Goal: Information Seeking & Learning: Learn about a topic

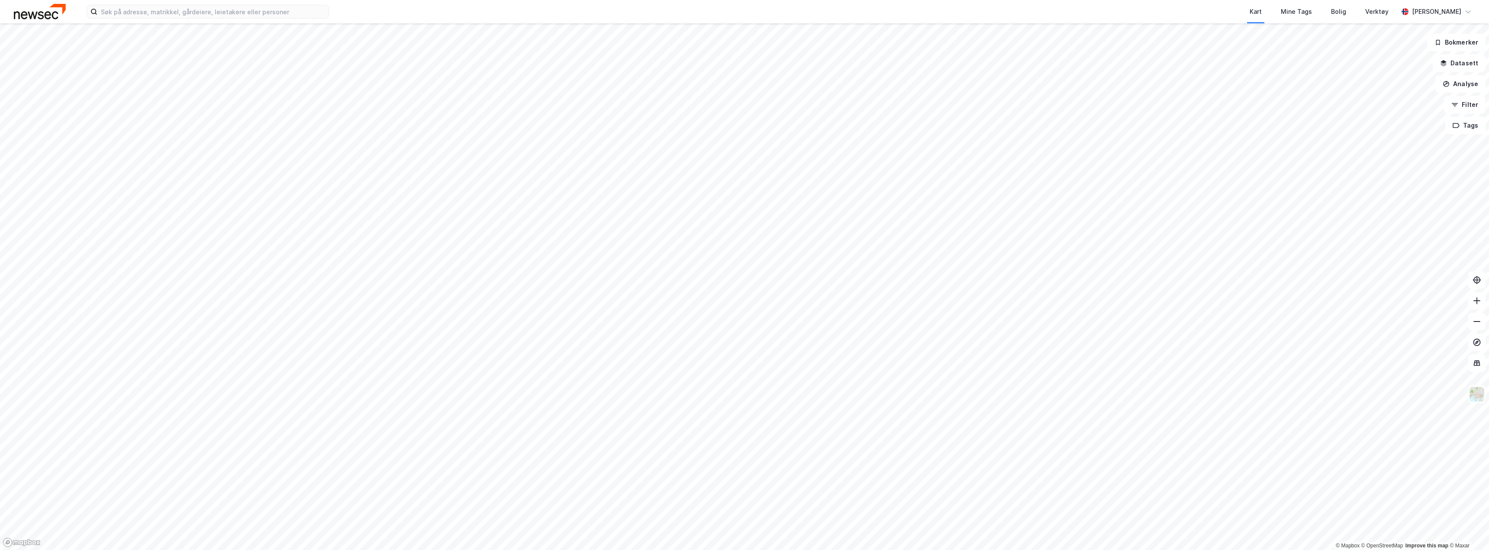
click at [434, 16] on div "Kart Mine Tags Bolig Verktøy [PERSON_NAME] © Mapbox © OpenStreetMap Improve thi…" at bounding box center [744, 275] width 1489 height 550
click at [357, 0] on html "Kart Mine Tags Bolig Verktøy [PERSON_NAME] © Mapbox © OpenStreetMap Improve thi…" at bounding box center [744, 275] width 1489 height 550
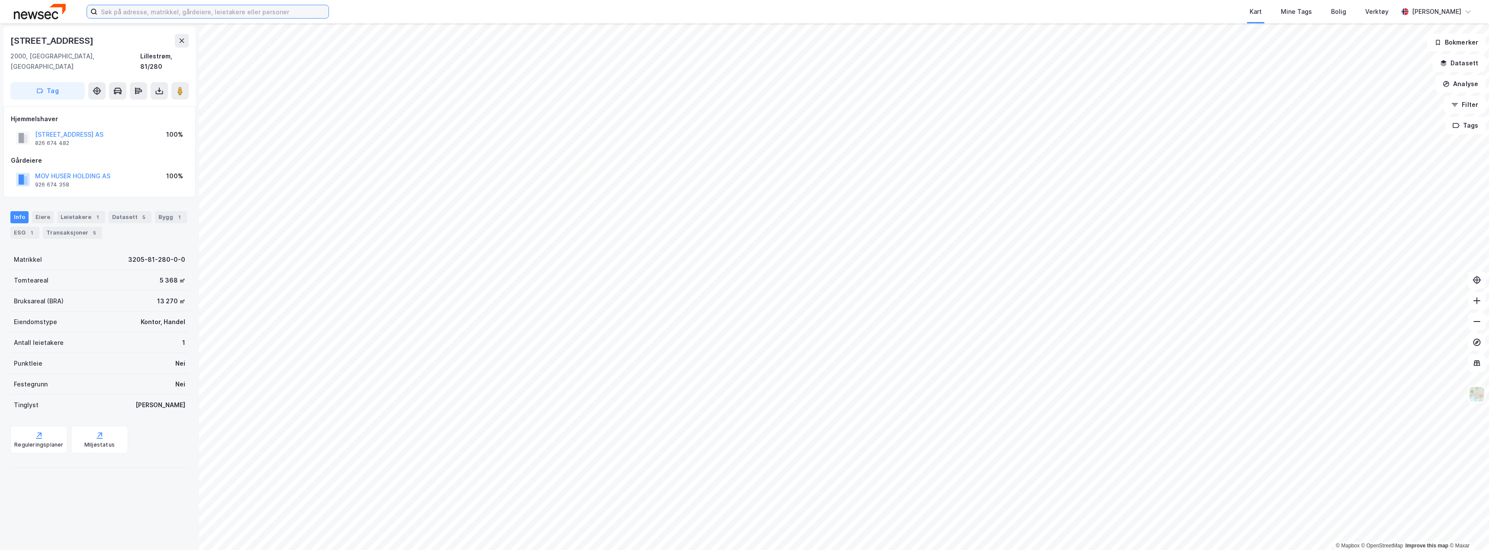
click at [145, 13] on input at bounding box center [212, 11] width 231 height 13
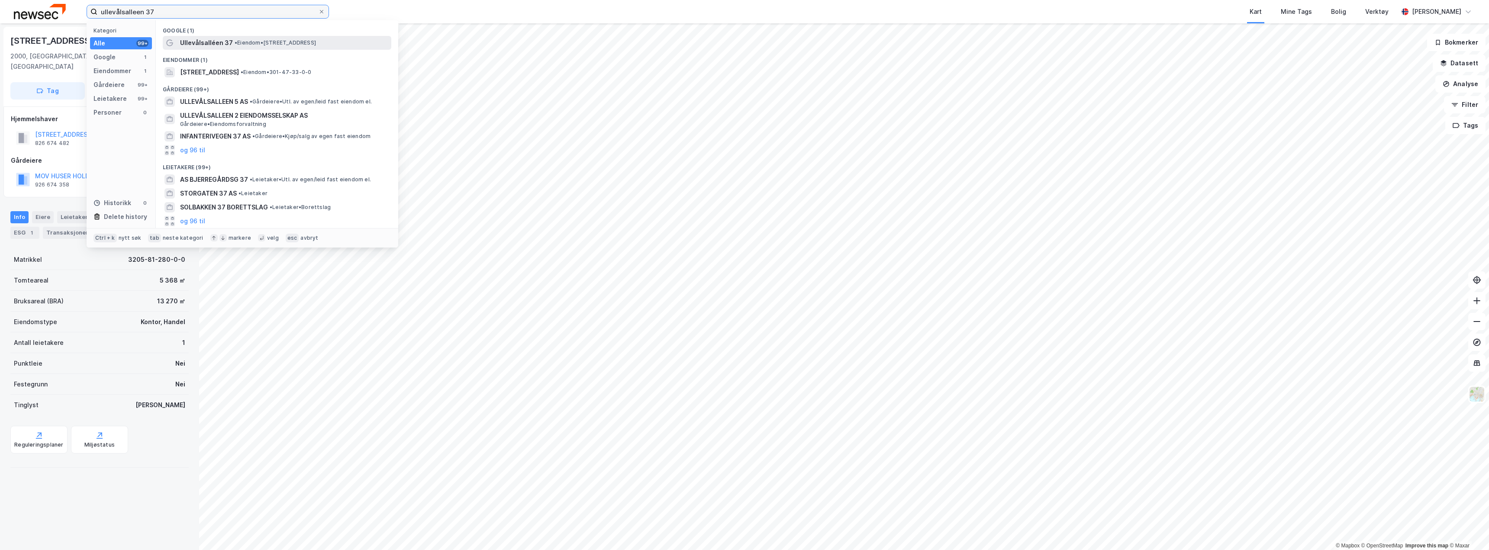
type input "ullevålsalleen 37"
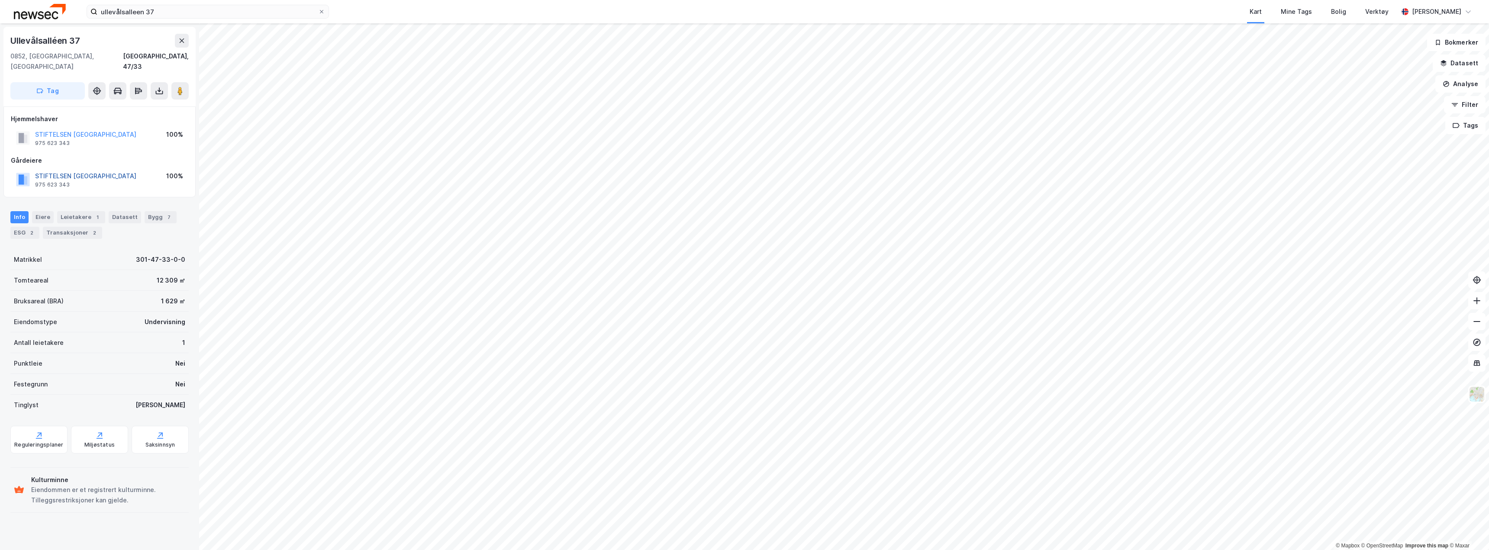
click at [0, 0] on button "STIFTELSEN [GEOGRAPHIC_DATA]" at bounding box center [0, 0] width 0 height 0
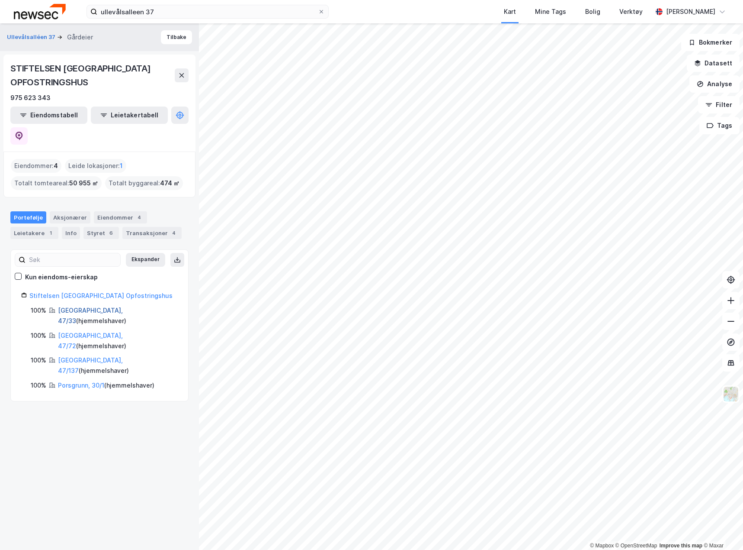
click at [79, 306] on link "[GEOGRAPHIC_DATA], 47/33" at bounding box center [90, 315] width 65 height 18
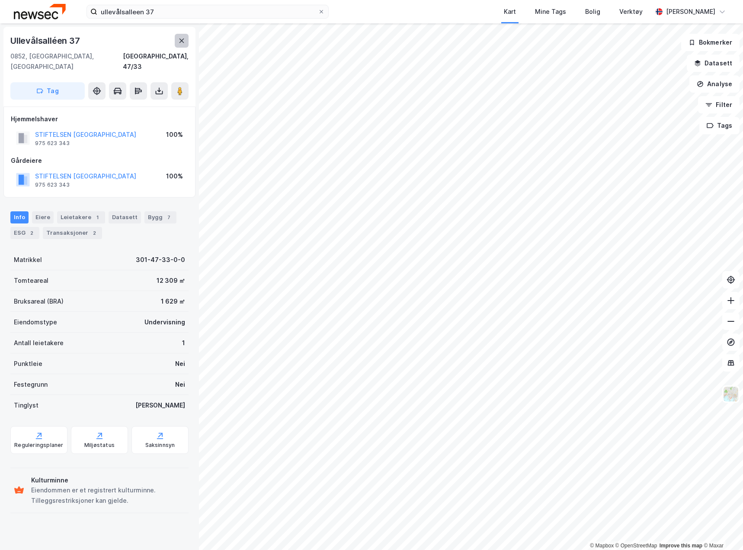
click at [182, 44] on icon at bounding box center [181, 40] width 7 height 7
